Goal: Information Seeking & Learning: Understand process/instructions

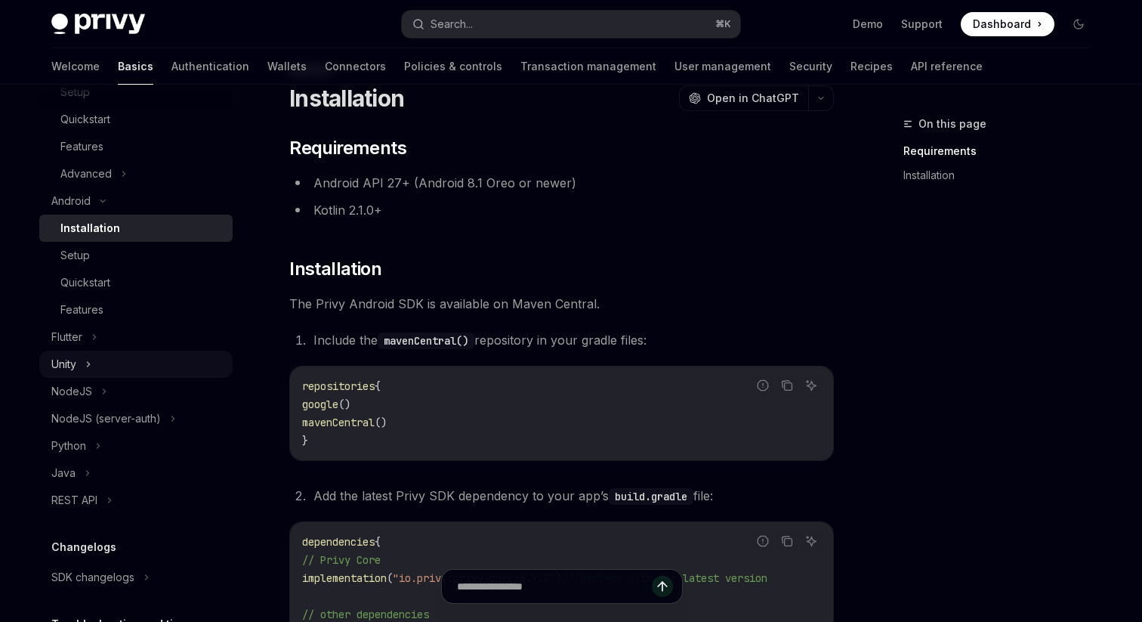
scroll to position [322, 0]
click at [121, 416] on div "NodeJS (server-auth)" at bounding box center [106, 420] width 110 height 18
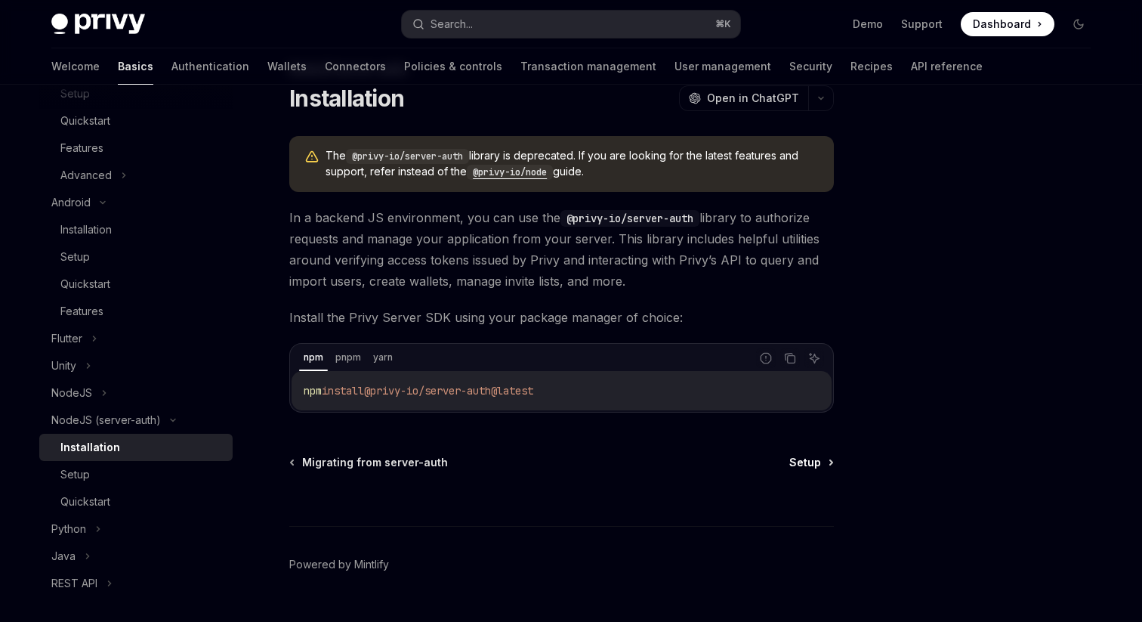
click at [810, 457] on span "Setup" at bounding box center [805, 462] width 32 height 15
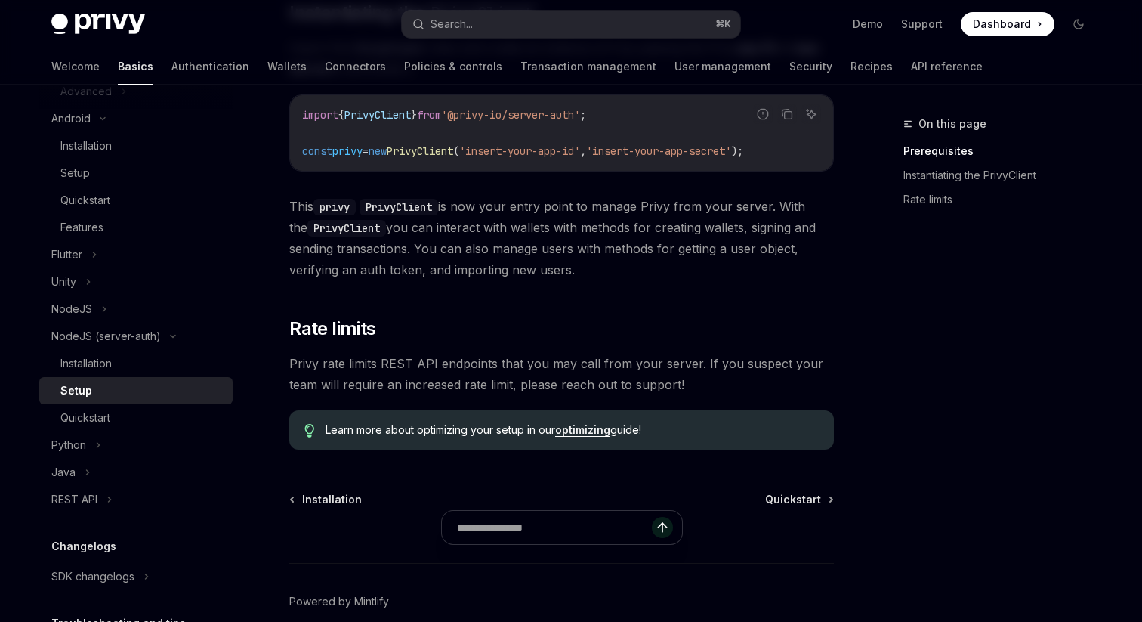
scroll to position [443, 0]
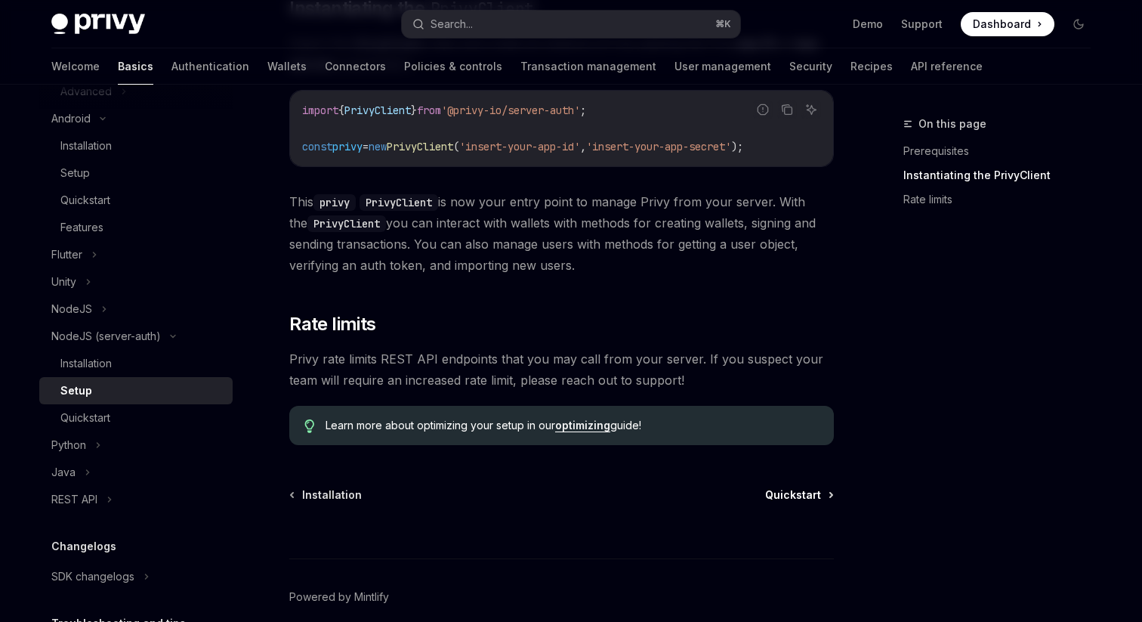
click at [810, 495] on span "Quickstart" at bounding box center [793, 494] width 56 height 15
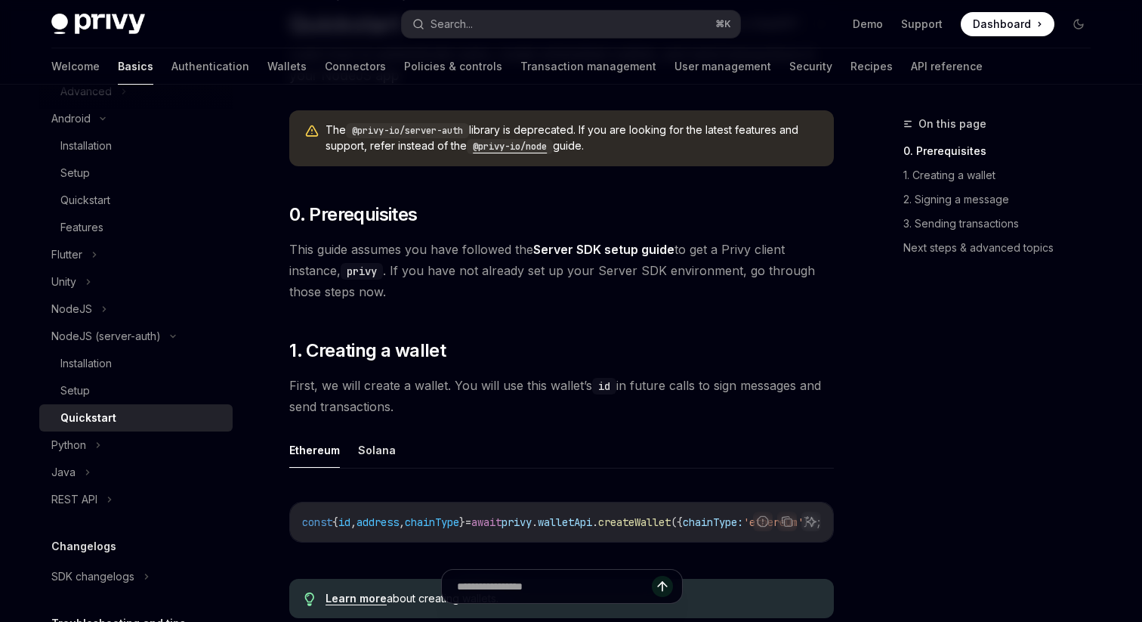
scroll to position [131, 0]
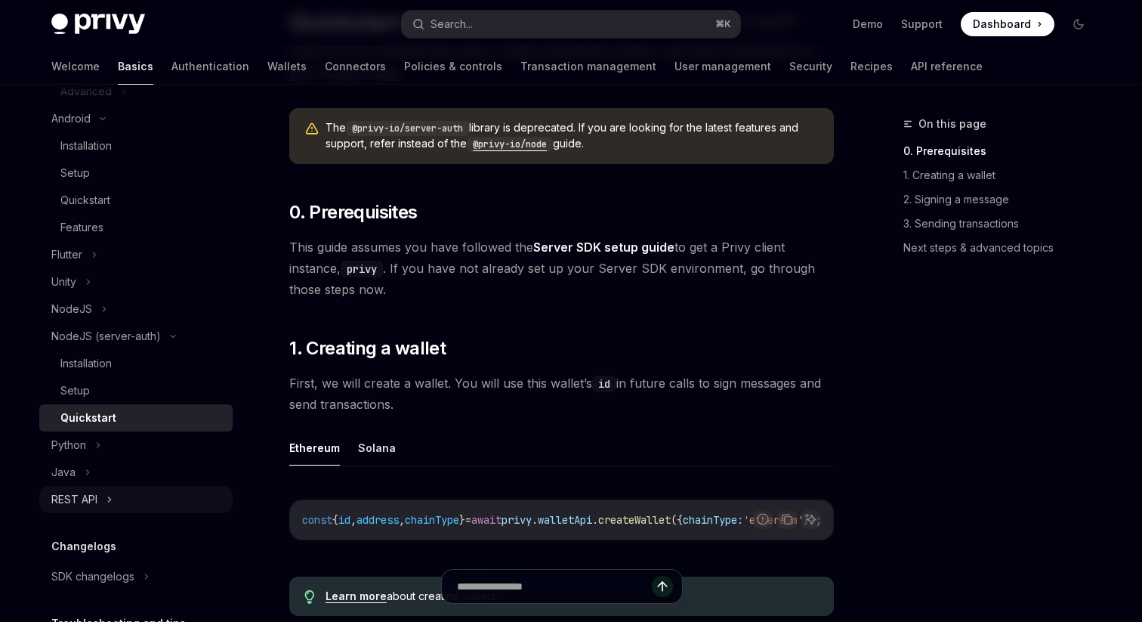
click at [105, 501] on div "REST API" at bounding box center [135, 499] width 193 height 27
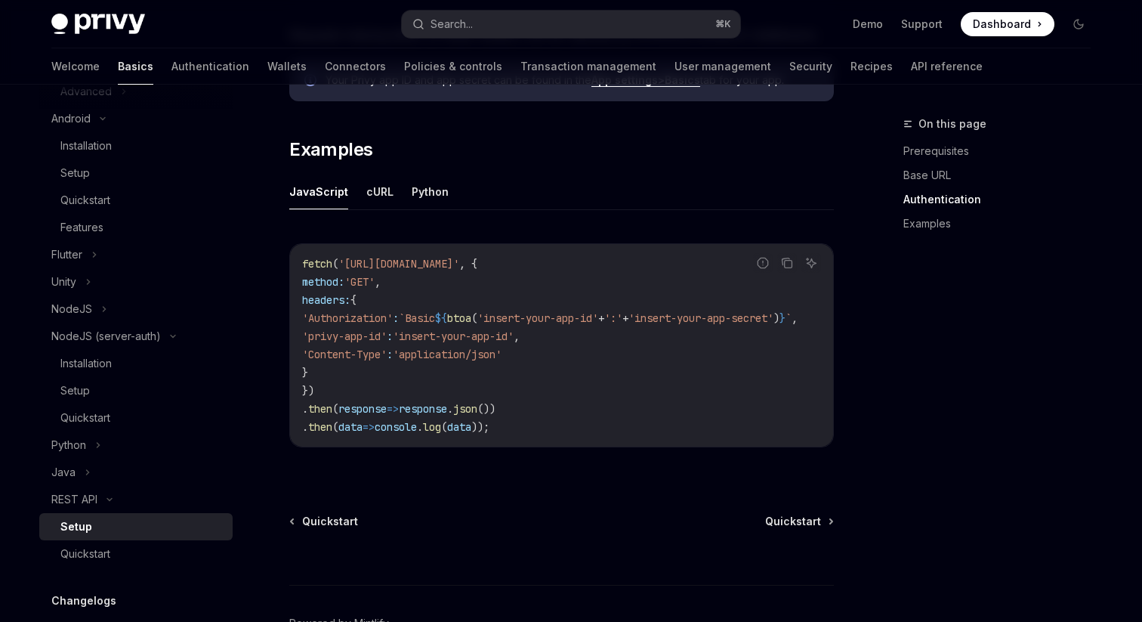
scroll to position [742, 0]
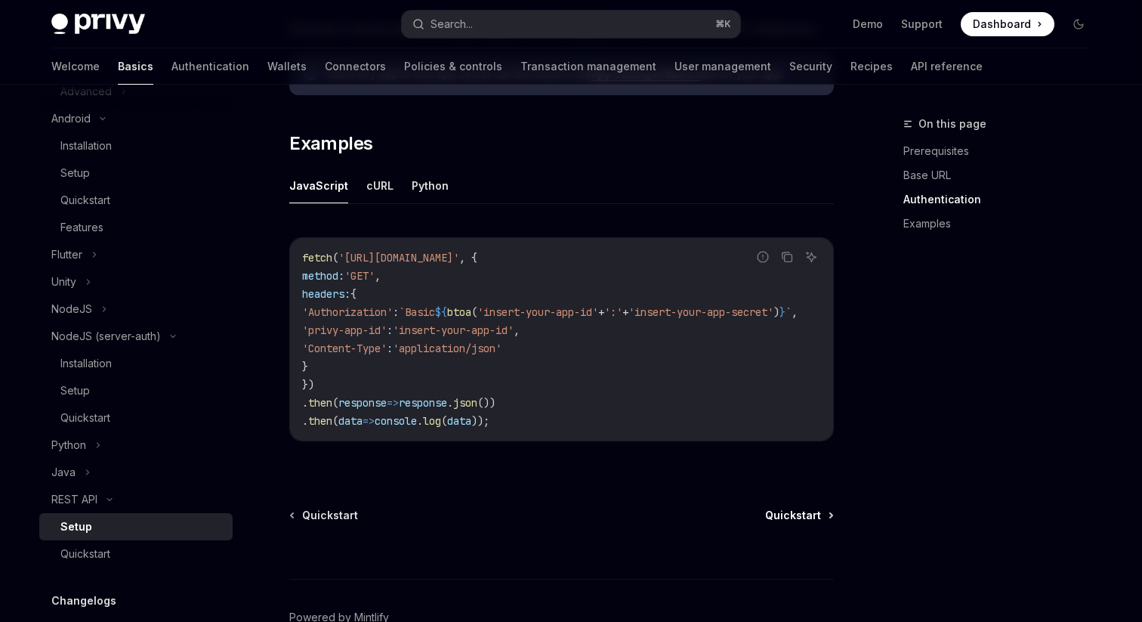
click at [810, 522] on span "Quickstart" at bounding box center [793, 514] width 56 height 15
type textarea "*"
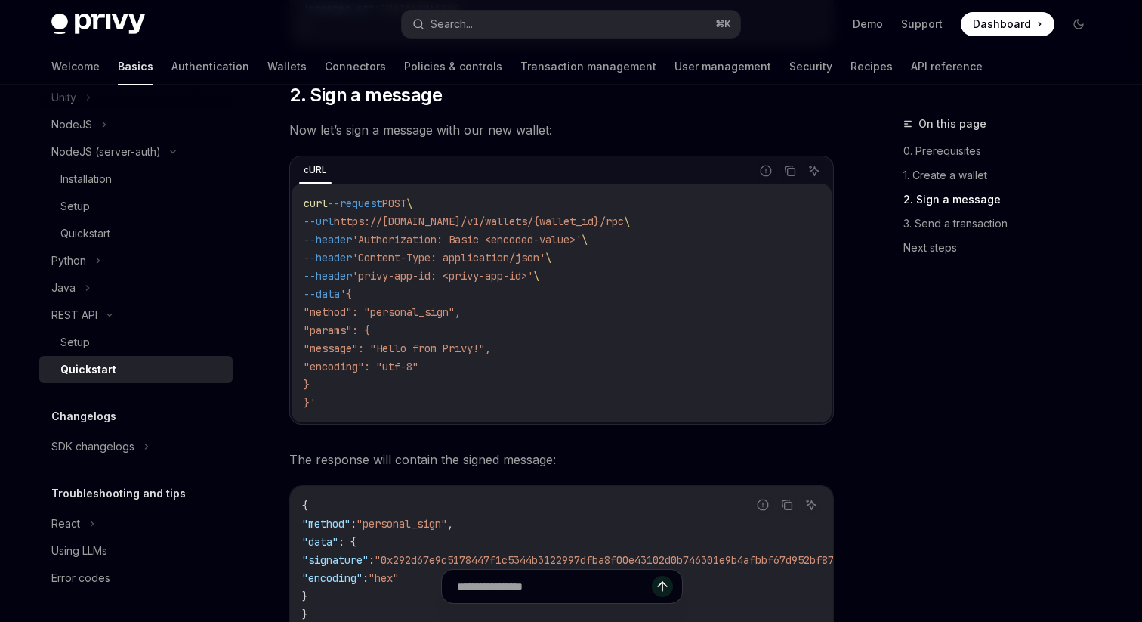
scroll to position [836, 0]
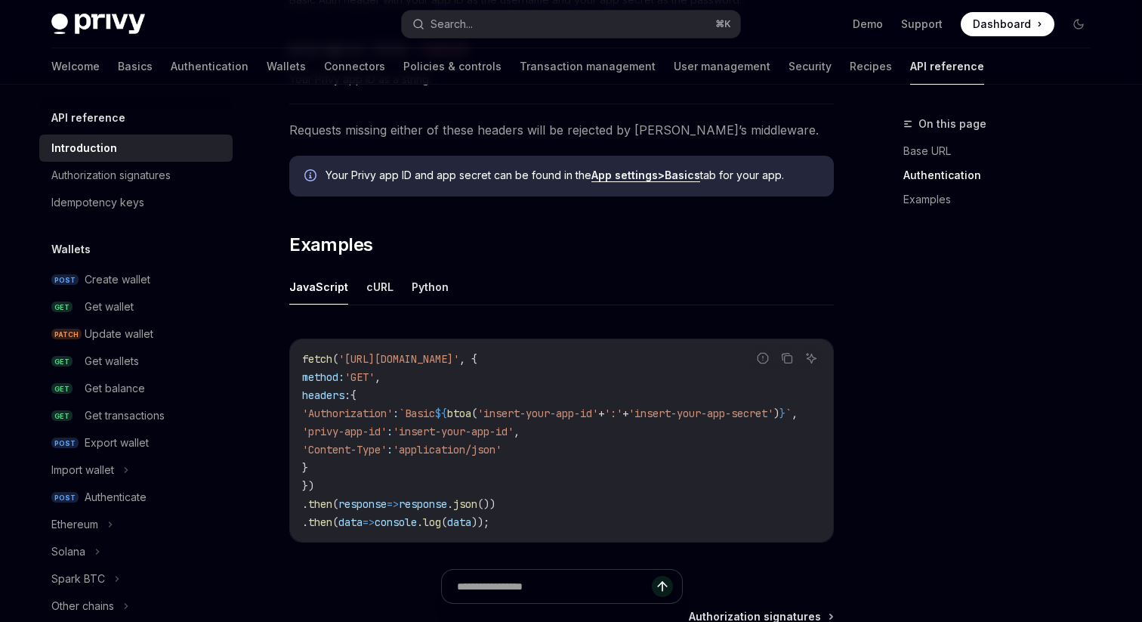
scroll to position [808, 0]
click at [361, 283] on ul "JavaScript cURL Python" at bounding box center [561, 285] width 545 height 36
click at [369, 285] on button "cURL" at bounding box center [379, 284] width 27 height 35
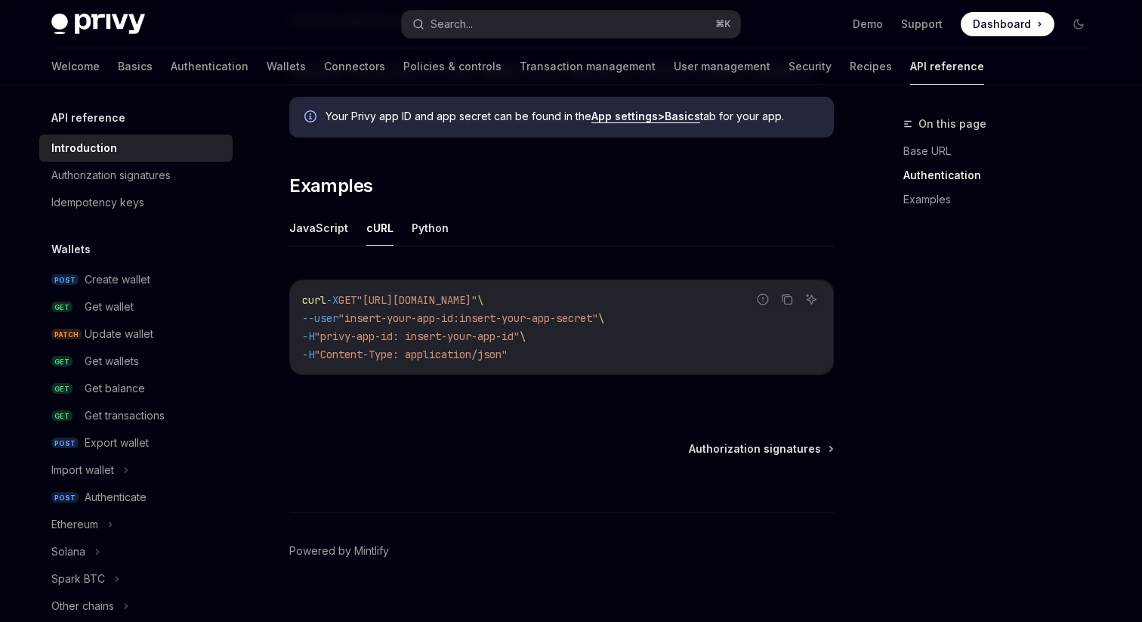
scroll to position [887, 0]
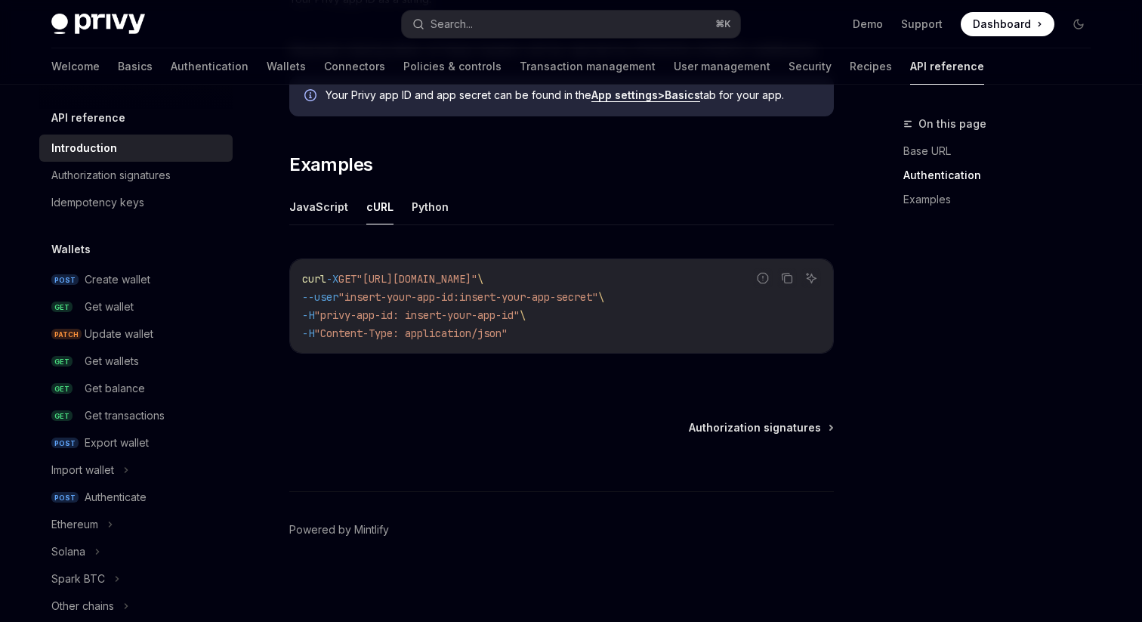
click at [806, 436] on div at bounding box center [561, 463] width 545 height 56
click at [806, 432] on span "Authorization signatures" at bounding box center [755, 427] width 132 height 15
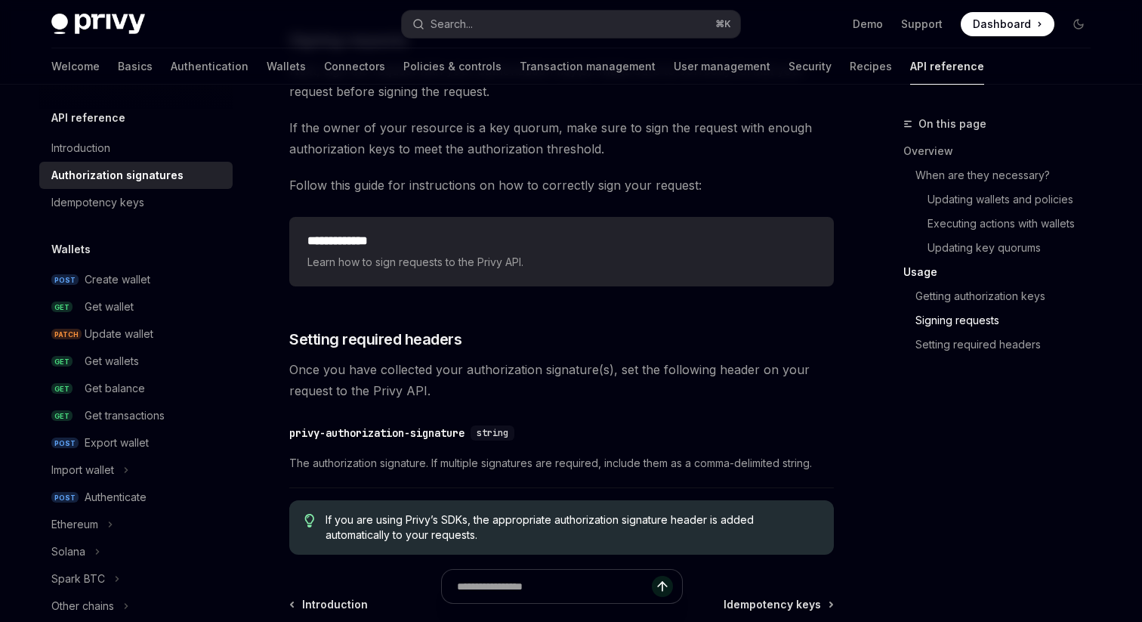
scroll to position [2556, 0]
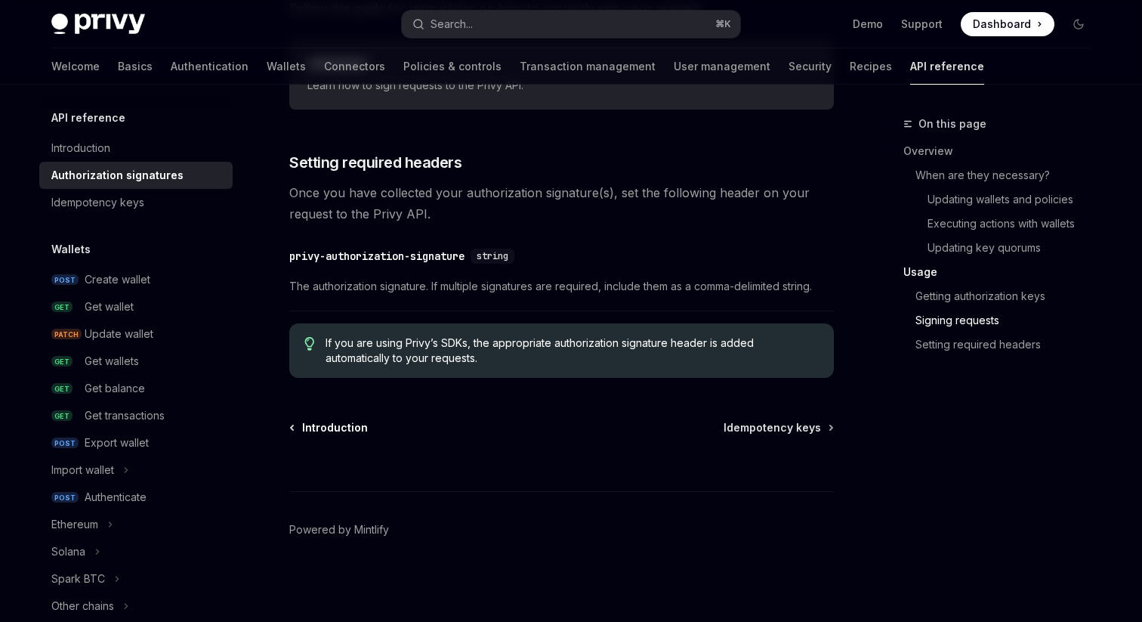
click at [329, 433] on span "Introduction" at bounding box center [335, 427] width 66 height 15
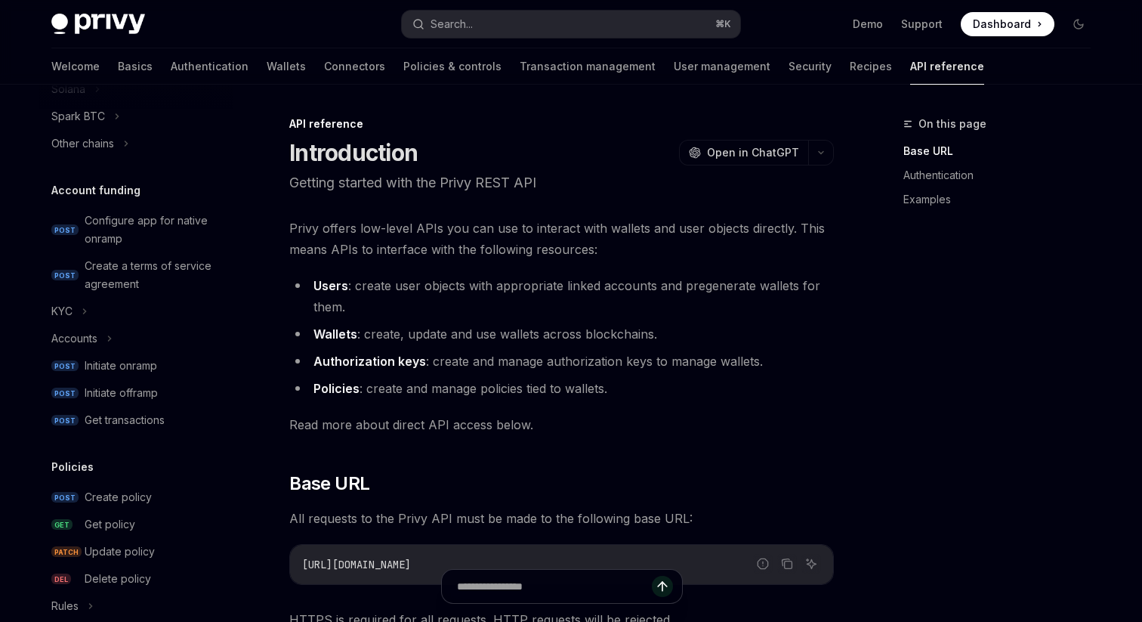
scroll to position [461, 0]
click at [71, 303] on div "KYC" at bounding box center [61, 312] width 21 height 18
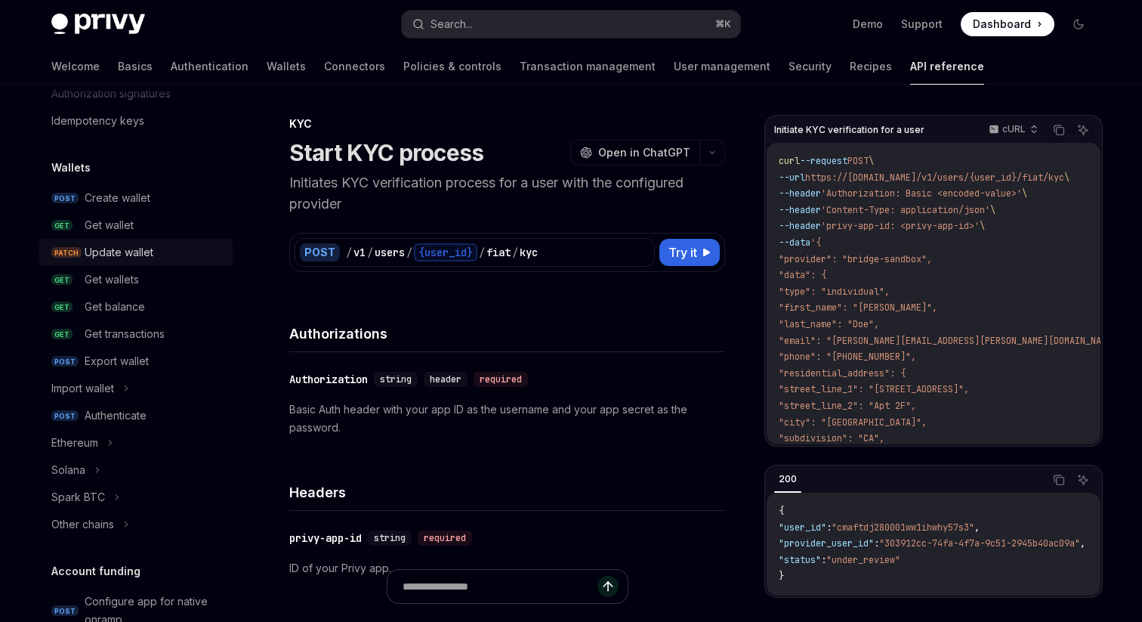
scroll to position [85, 0]
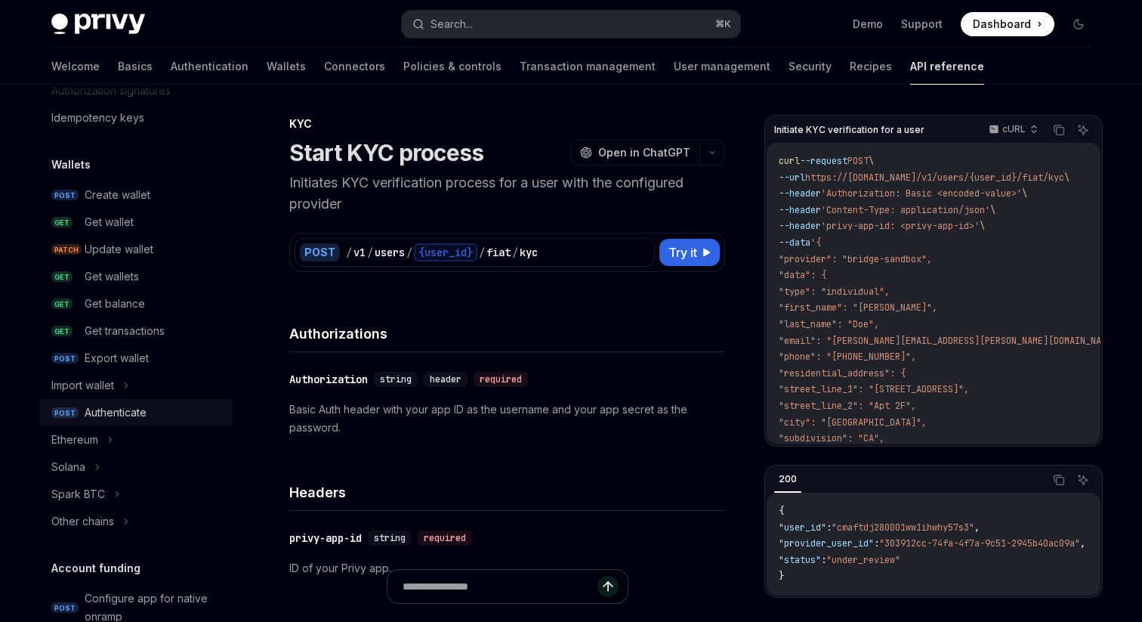
click at [148, 414] on div "Authenticate" at bounding box center [154, 412] width 139 height 18
type textarea "*"
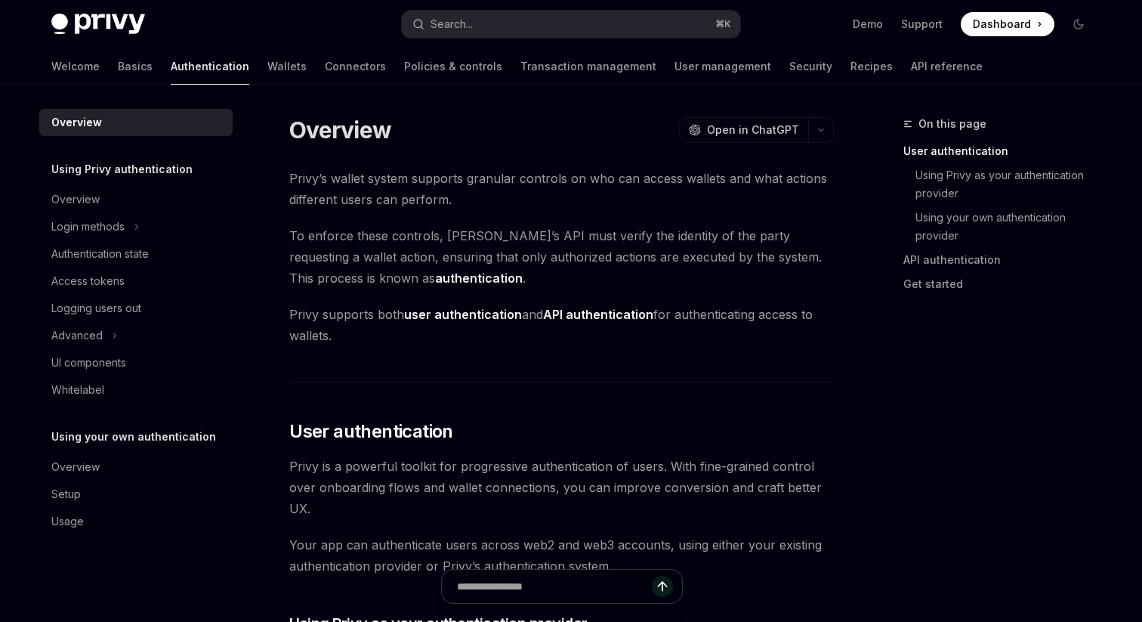
scroll to position [304, 0]
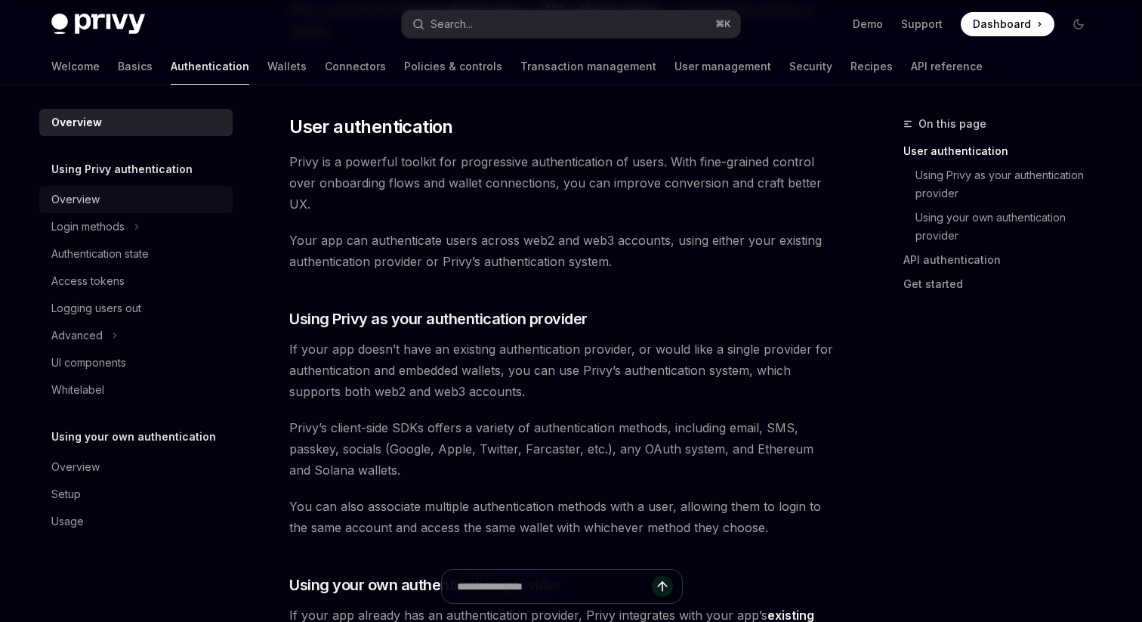
click at [95, 208] on link "Overview" at bounding box center [135, 199] width 193 height 27
type textarea "*"
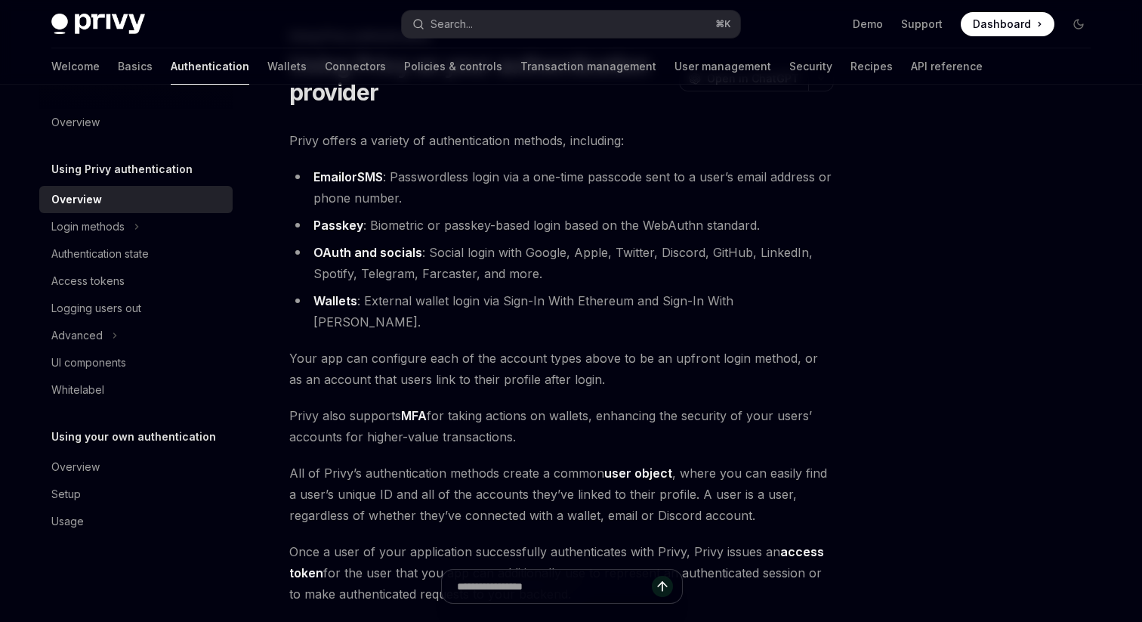
scroll to position [91, 0]
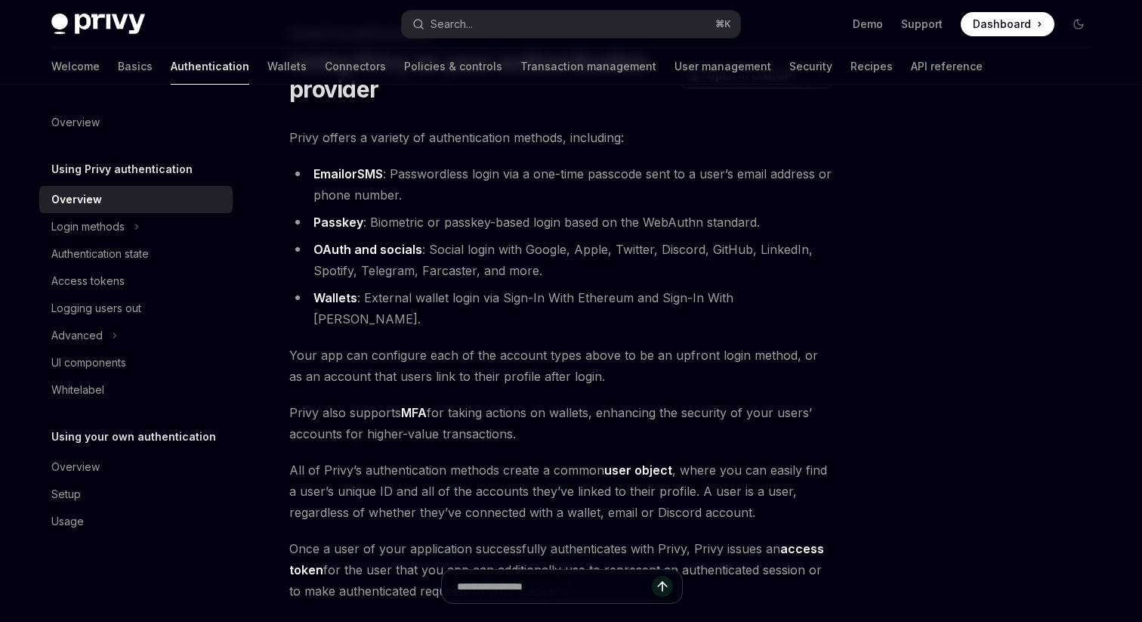
click at [1005, 17] on span "Dashboard" at bounding box center [1002, 24] width 58 height 15
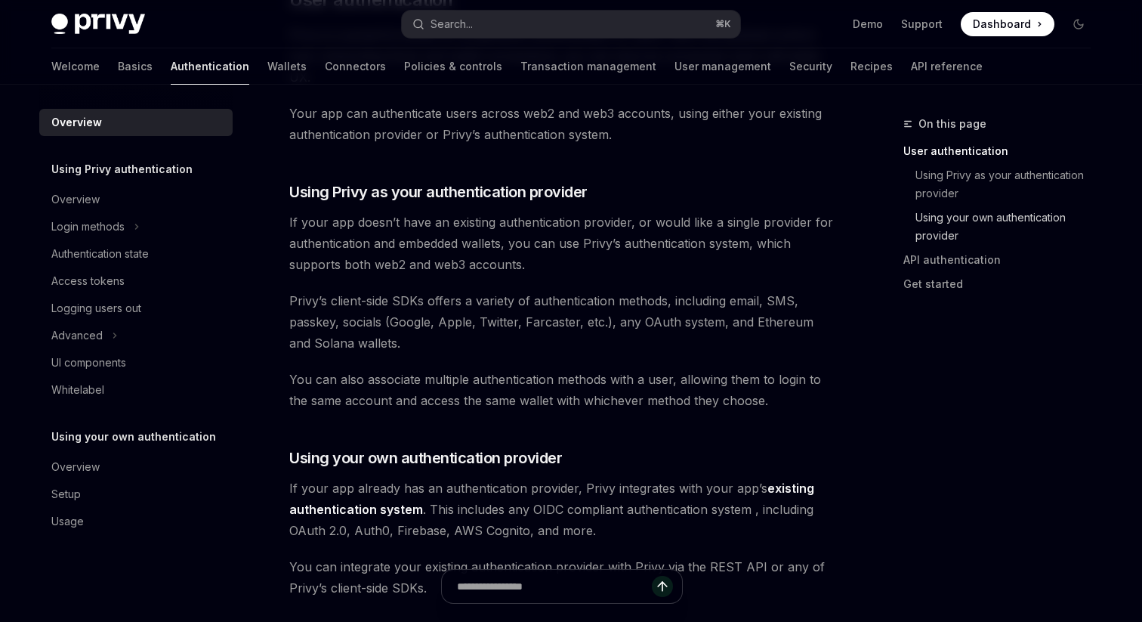
scroll to position [433, 0]
